Goal: Task Accomplishment & Management: Manage account settings

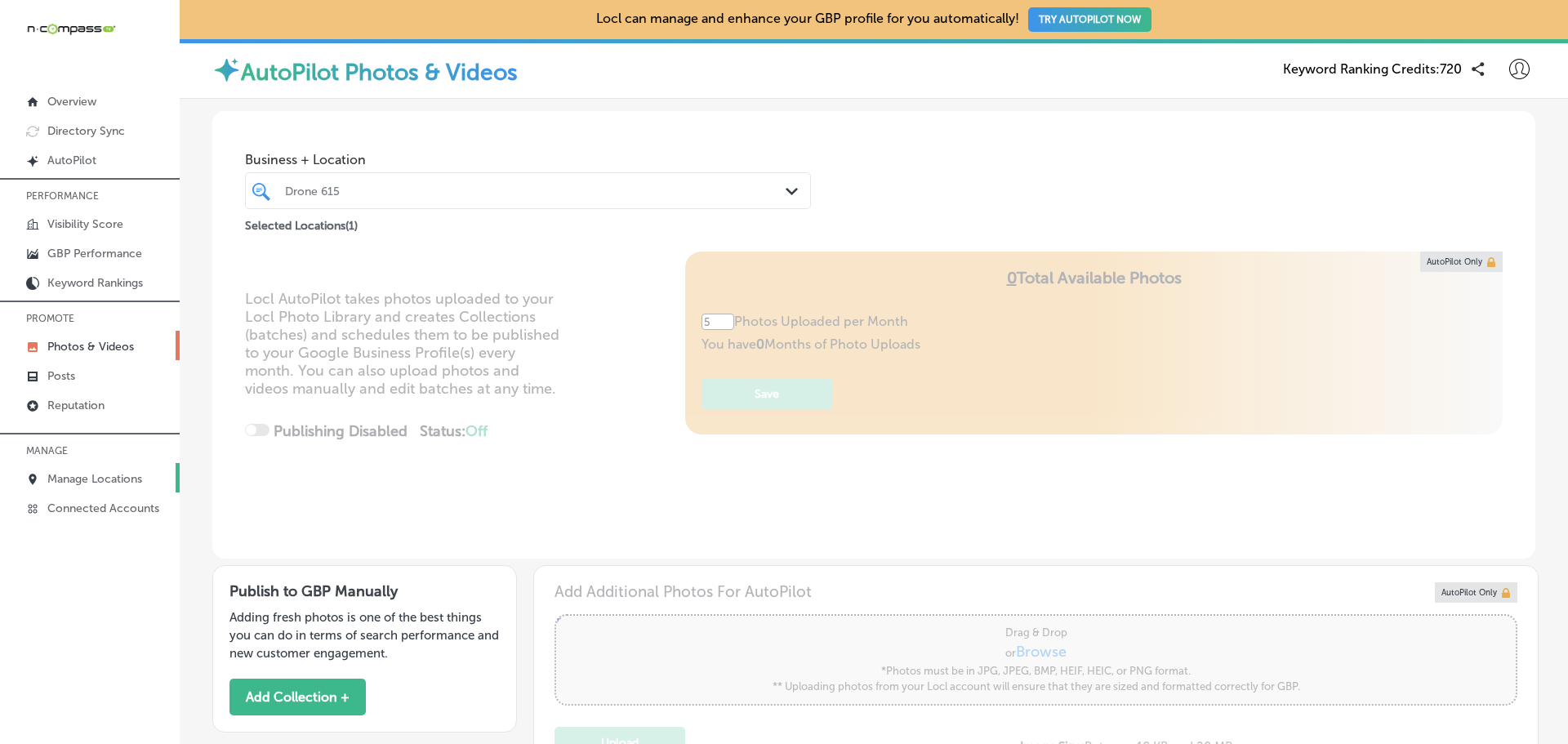
click at [116, 474] on p "Manage Locations" at bounding box center [95, 479] width 95 height 14
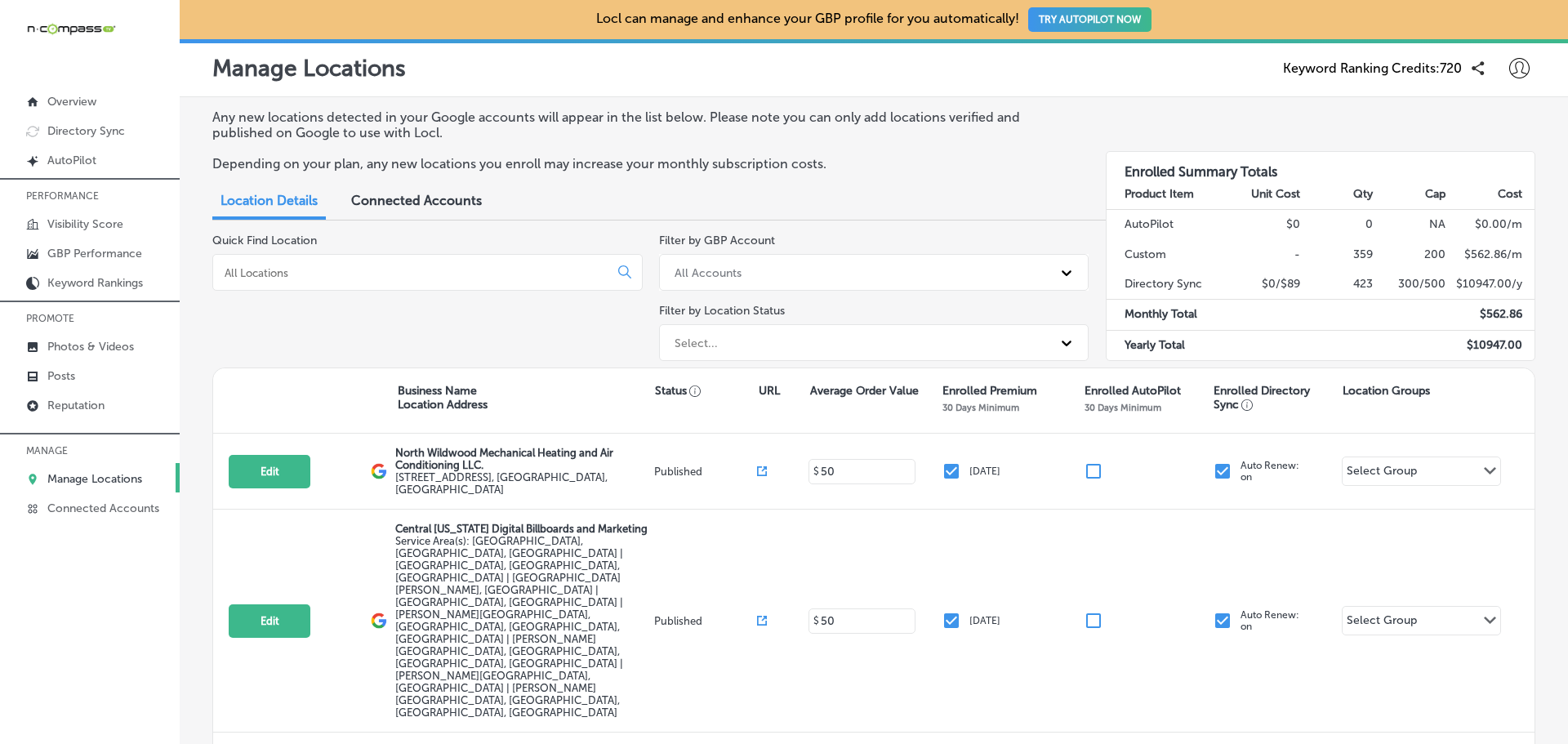
click at [394, 275] on input at bounding box center [413, 273] width 382 height 14
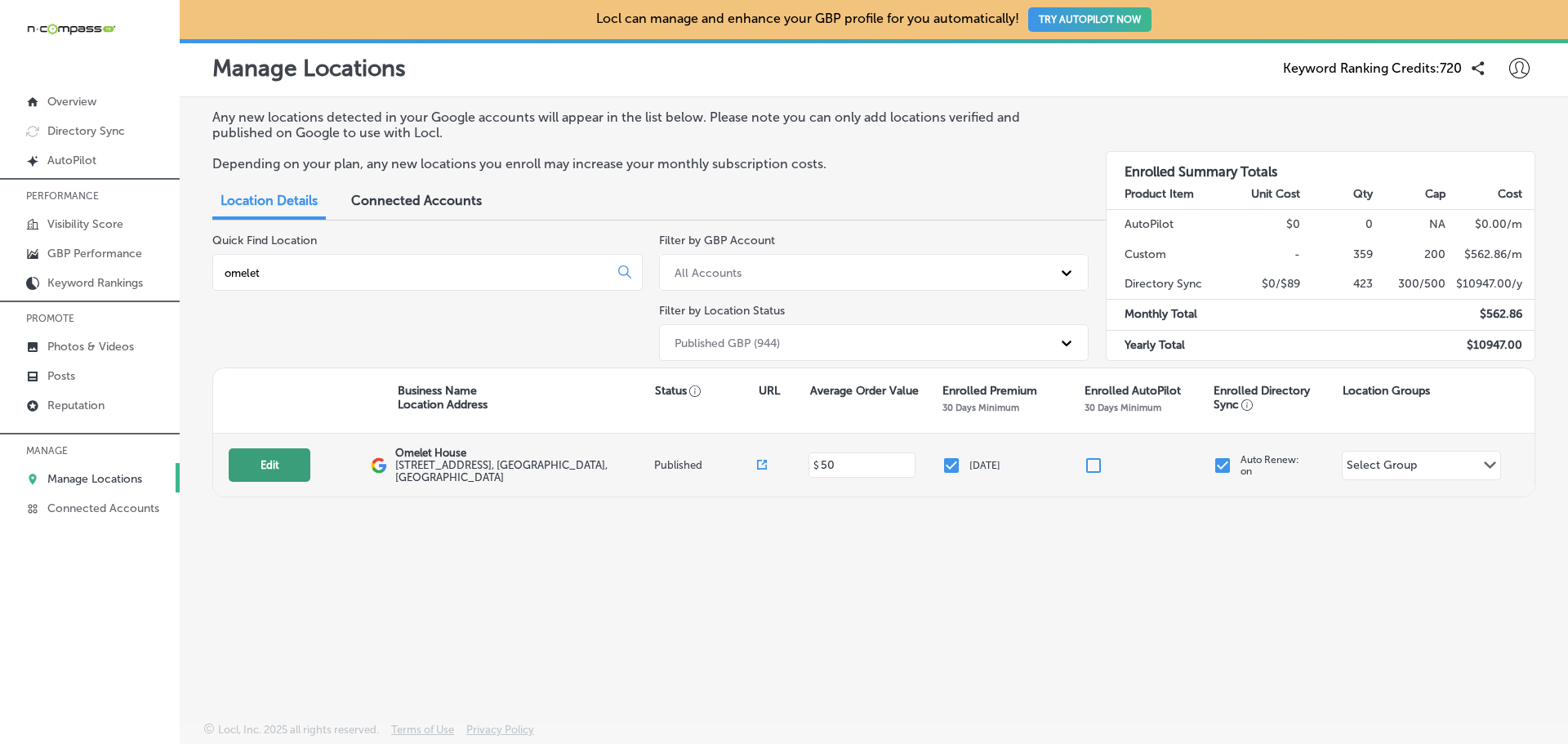
type input "omelet"
click at [286, 465] on button "Edit" at bounding box center [269, 464] width 81 height 33
select select "US"
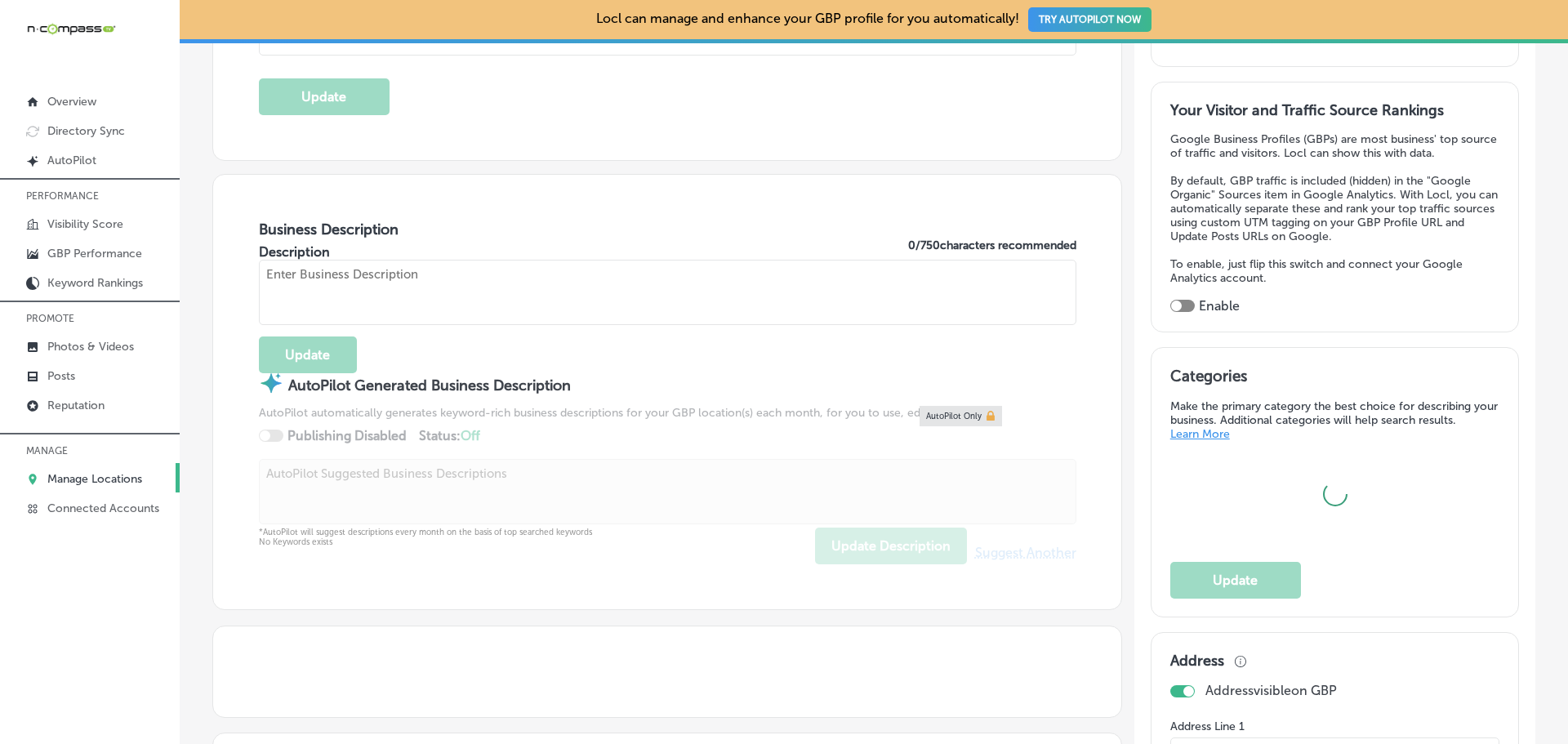
scroll to position [245, 0]
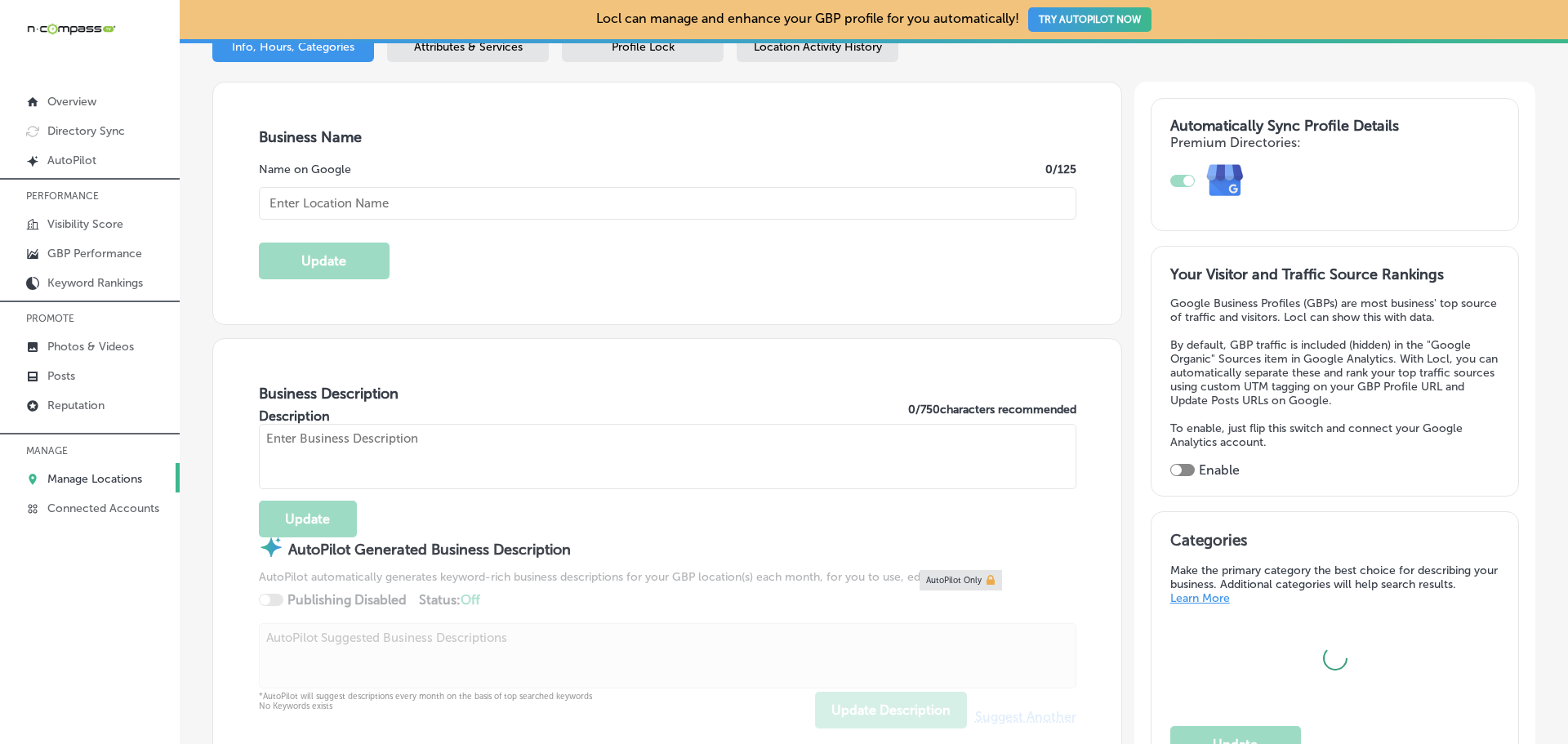
type input "Omelet House"
type input "[STREET_ADDRESS]"
type input "[GEOGRAPHIC_DATA]"
type input "89128"
type input "US"
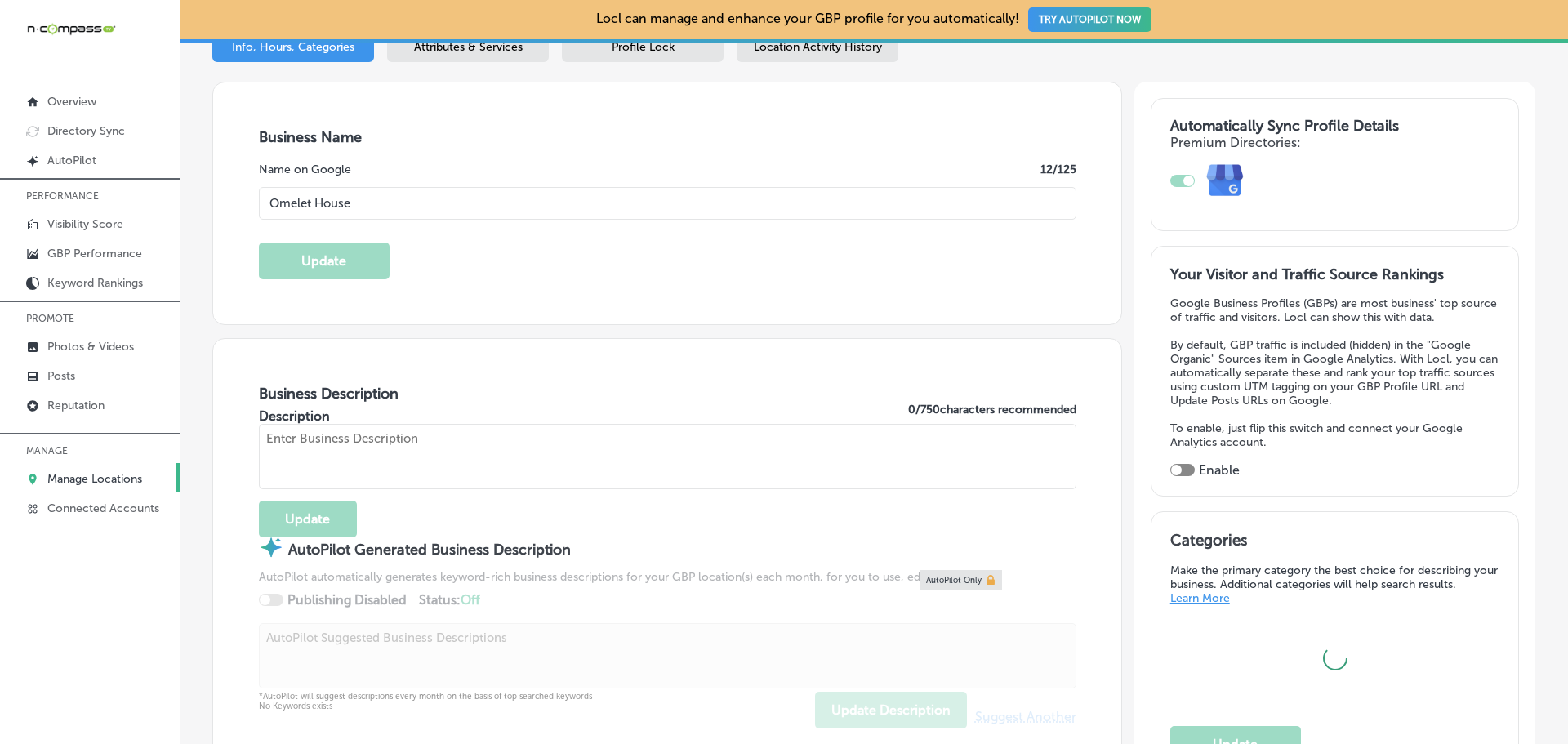
type input "[URL][DOMAIN_NAME]"
checkbox input "true"
type textarea "[GEOGRAPHIC_DATA] is a family-owned traditional American restaurant located in …"
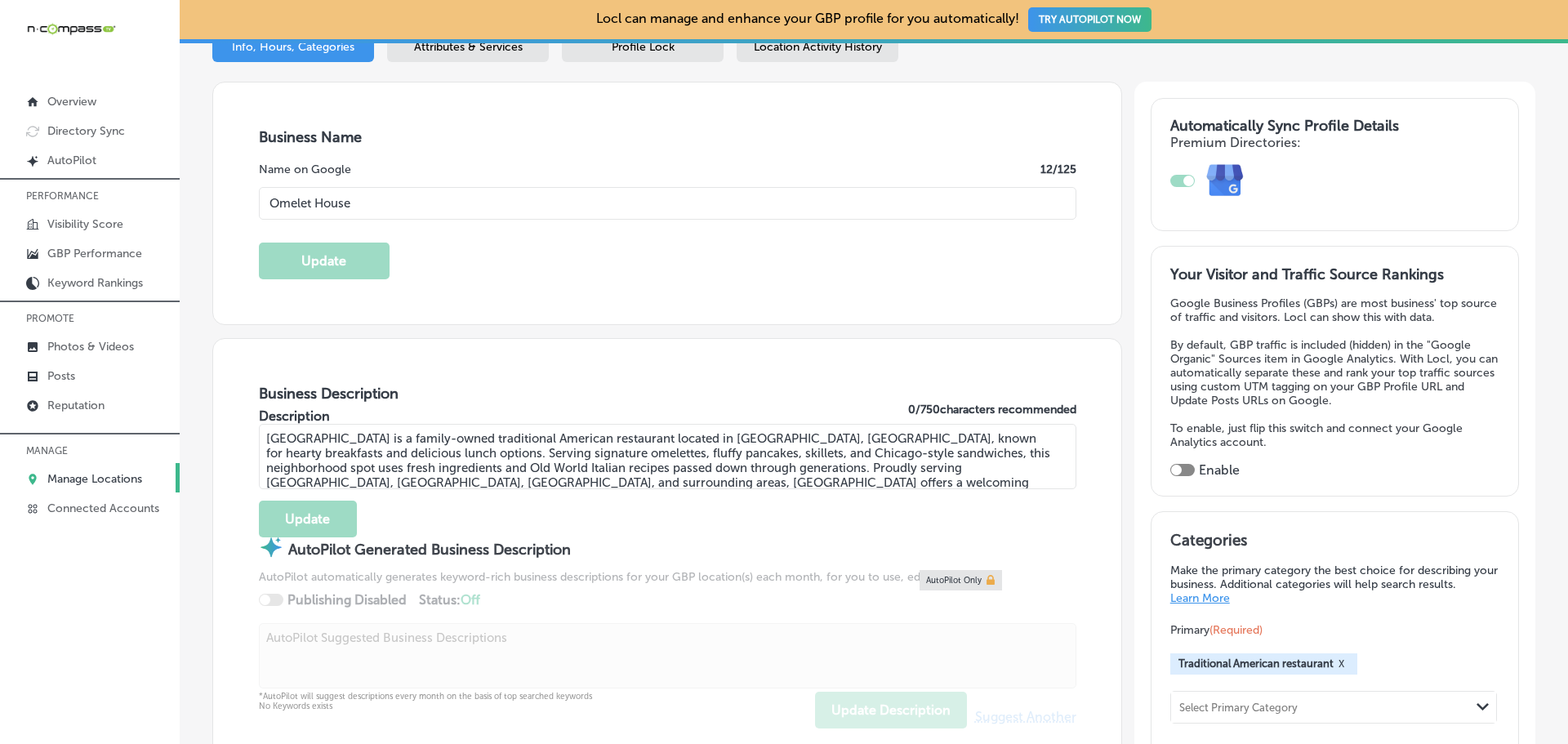
type input "[PHONE_NUMBER]"
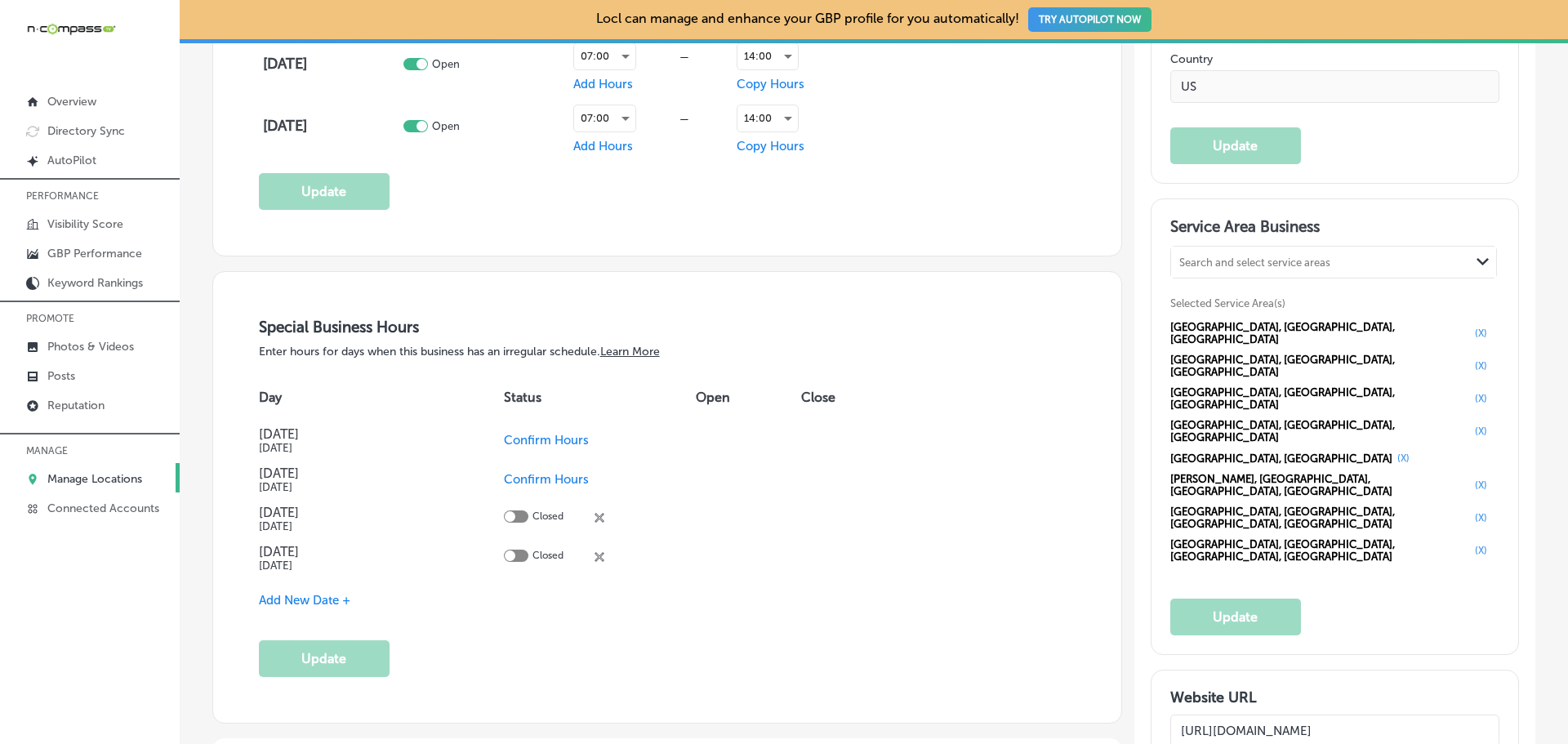
scroll to position [1470, 0]
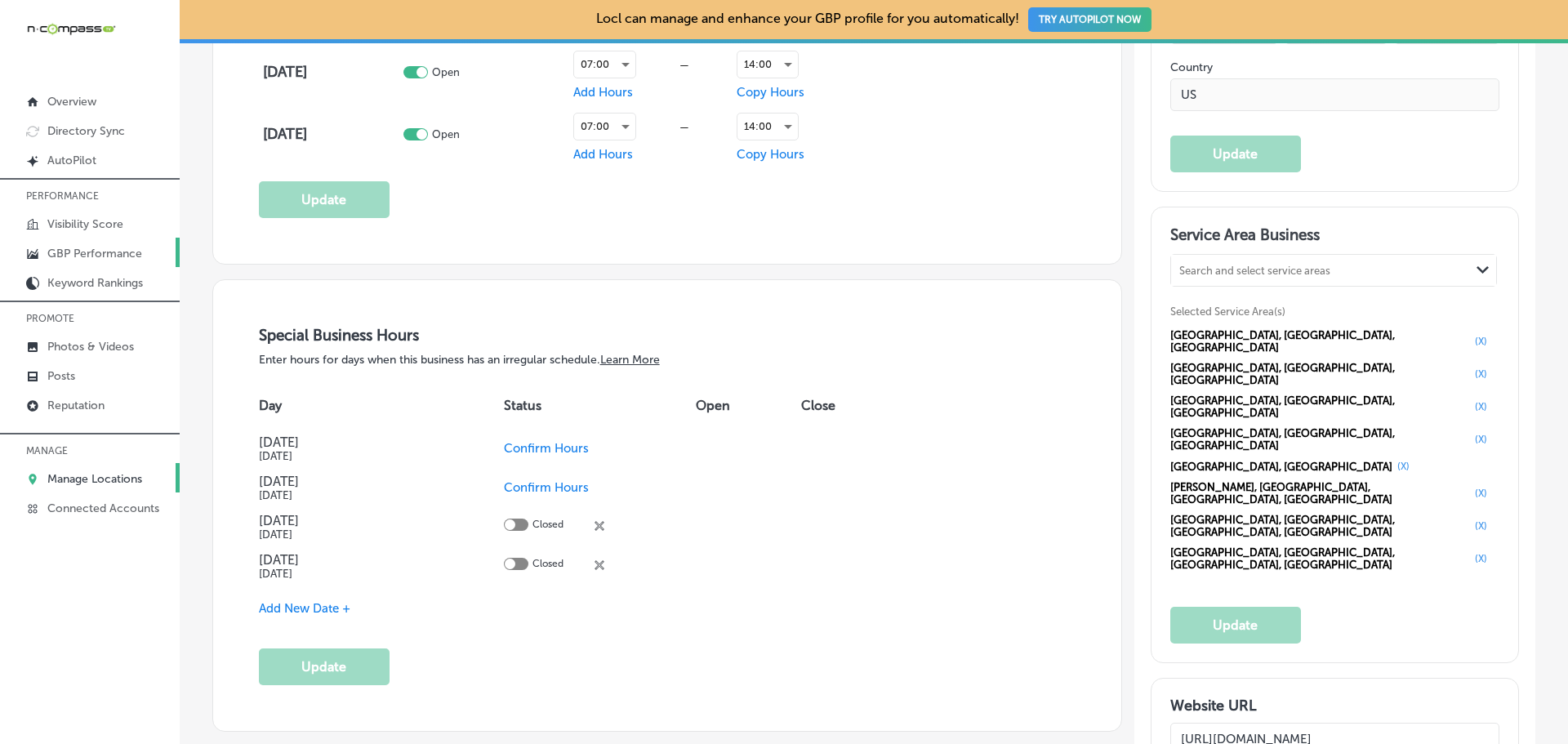
click at [137, 264] on link "GBP Performance" at bounding box center [89, 252] width 180 height 30
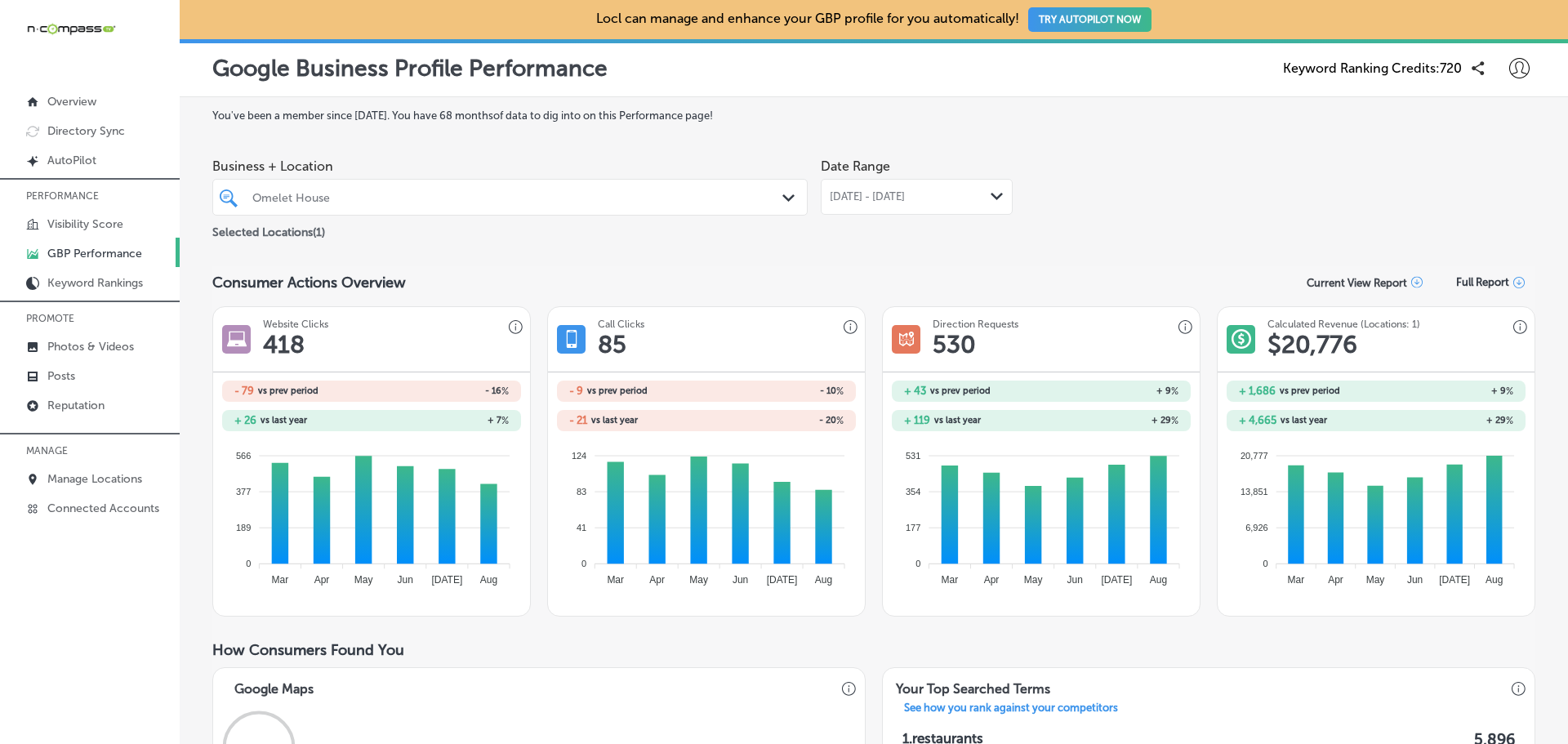
click at [905, 200] on span "[DATE] - [DATE]" at bounding box center [868, 197] width 75 height 13
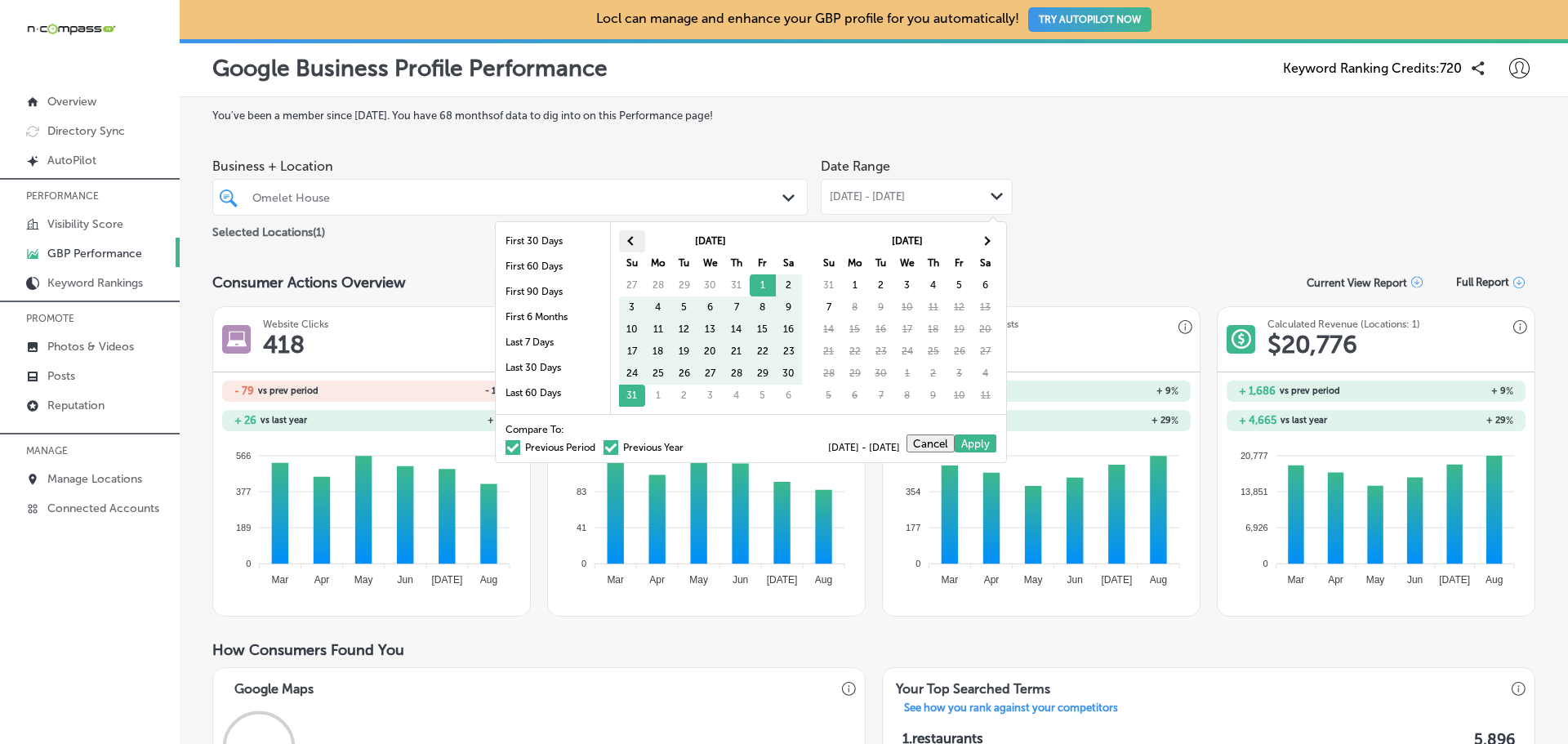
click at [624, 236] on th at bounding box center [631, 241] width 26 height 22
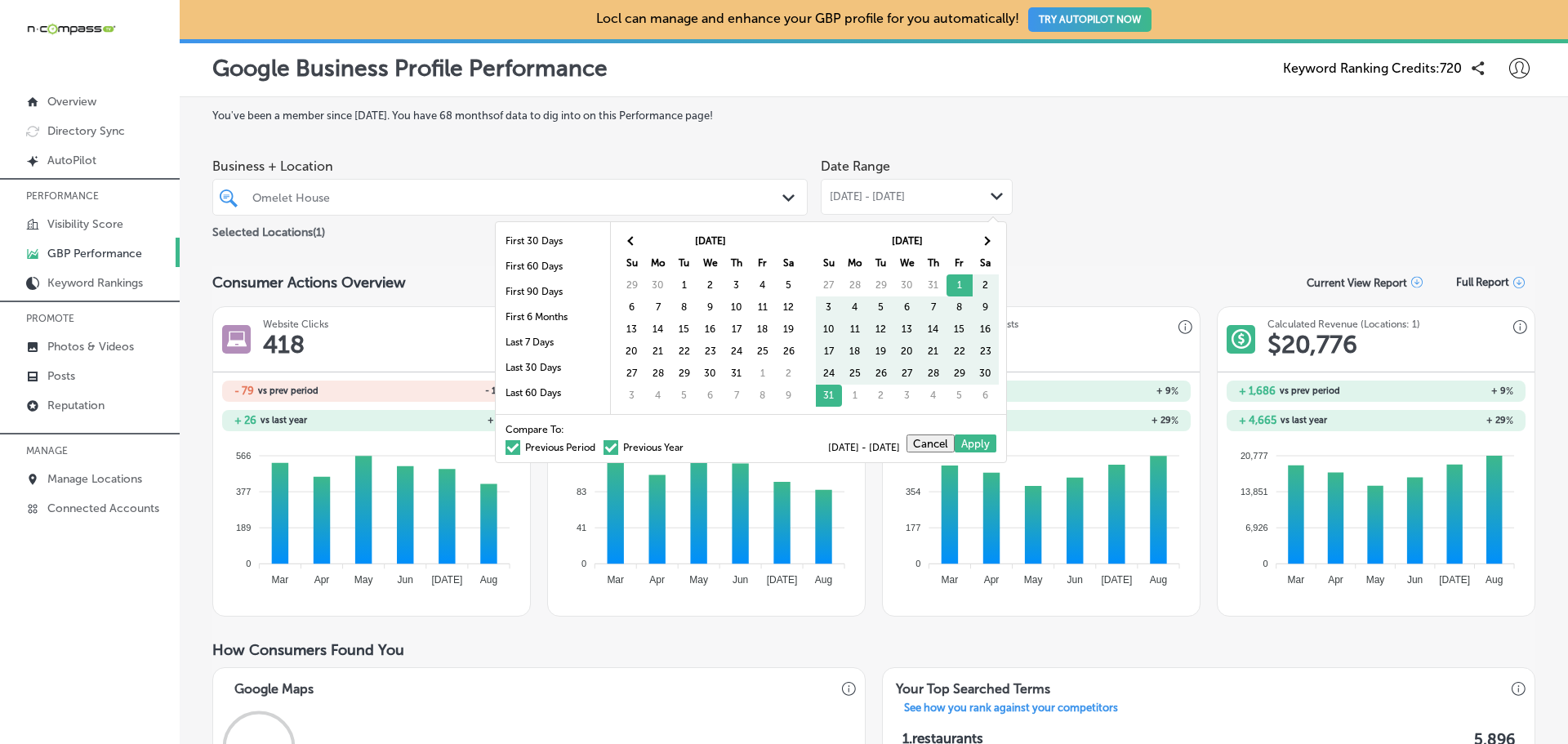
click at [624, 236] on th at bounding box center [631, 241] width 26 height 22
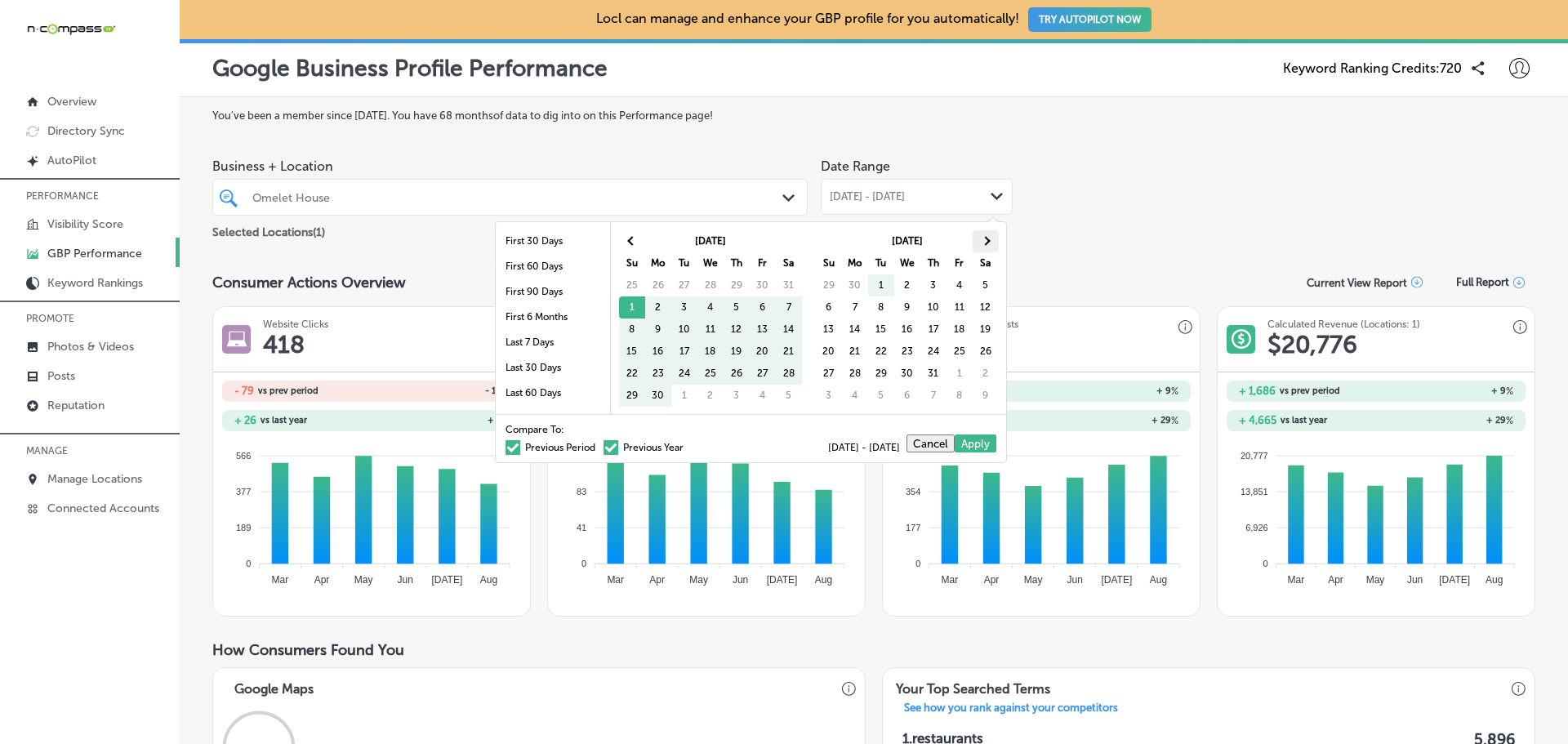
click at [989, 235] on th at bounding box center [986, 241] width 26 height 22
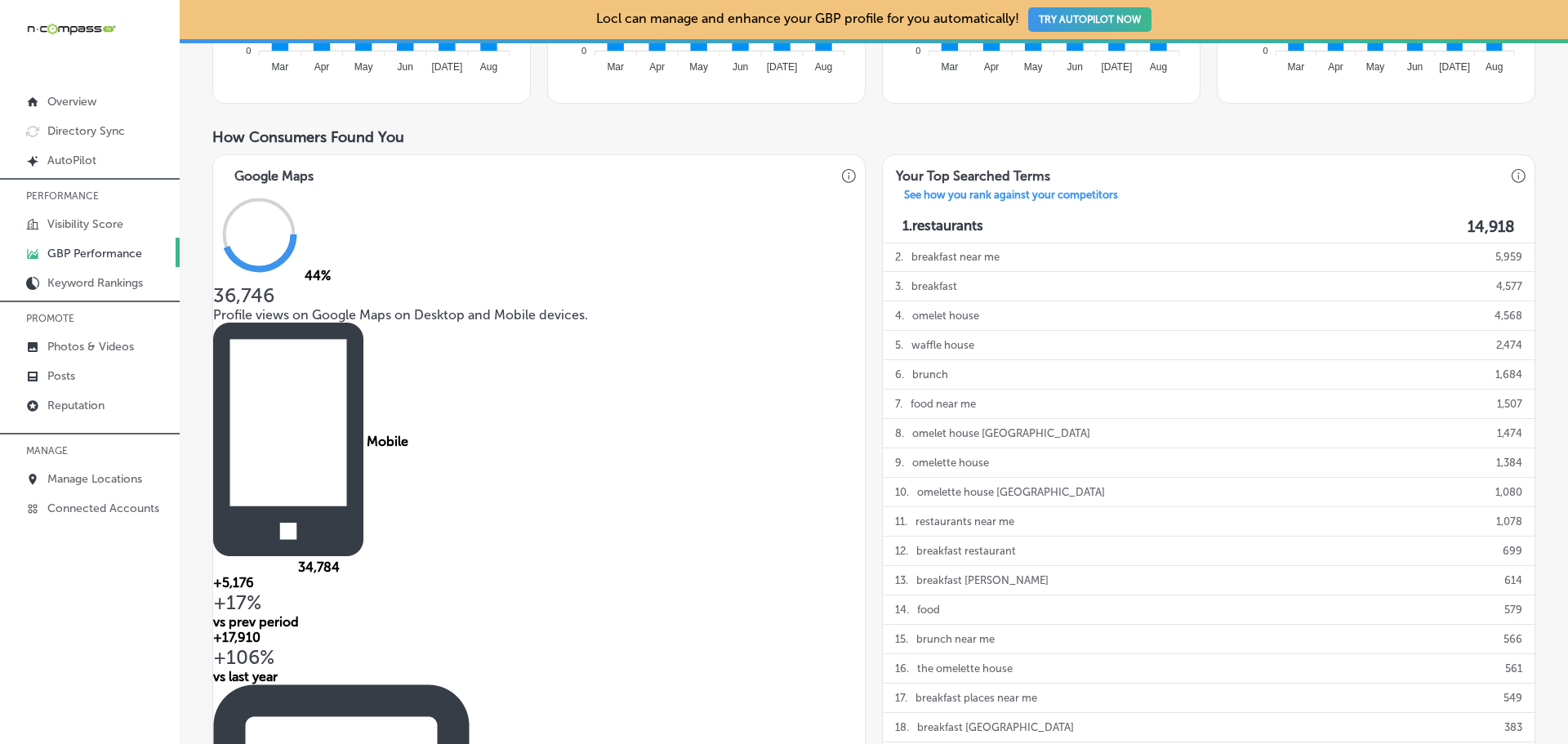
scroll to position [490, 0]
